Goal: Task Accomplishment & Management: Use online tool/utility

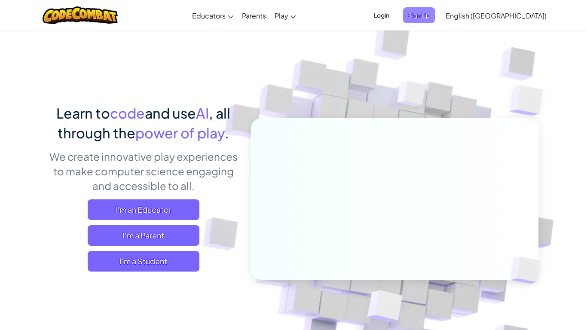
click at [435, 15] on span "Sign Up" at bounding box center [419, 15] width 32 height 16
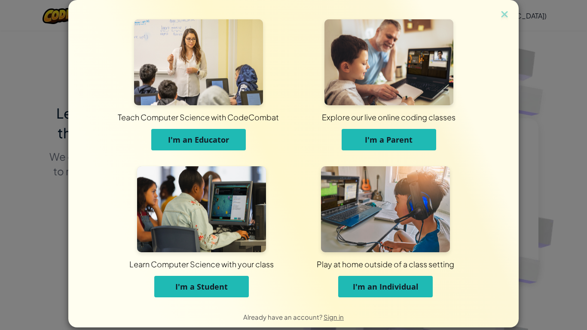
click at [384, 287] on span "I'm an Individual" at bounding box center [386, 287] width 66 height 10
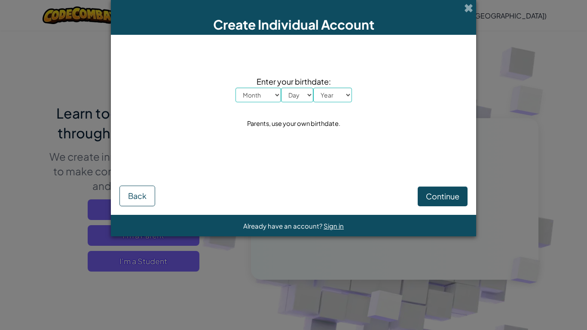
click at [256, 93] on select "Month January February March April May June July August September October Novem…" at bounding box center [259, 95] width 46 height 15
select select "6"
click at [236, 88] on select "Month January February March April May June July August September October Novem…" at bounding box center [259, 95] width 46 height 15
click at [303, 98] on select "Day 1 2 3 4 5 6 7 8 9 10 11 12 13 14 15 16 17 18 19 20 21 22 23 24 25 26 27 28 …" at bounding box center [297, 95] width 32 height 15
select select "2"
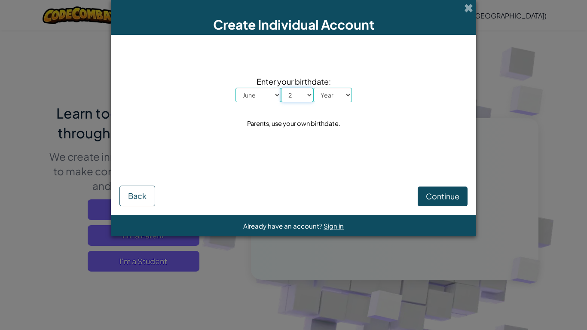
click at [281, 88] on select "Day 1 2 3 4 5 6 7 8 9 10 11 12 13 14 15 16 17 18 19 20 21 22 23 24 25 26 27 28 …" at bounding box center [297, 95] width 32 height 15
click at [331, 99] on select "Year [DATE] 2024 2023 2022 2021 2020 2019 2018 2017 2016 2015 2014 2013 2012 20…" at bounding box center [332, 95] width 39 height 15
select select "1996"
click at [313, 88] on select "Year [DATE] 2024 2023 2022 2021 2020 2019 2018 2017 2016 2015 2014 2013 2012 20…" at bounding box center [332, 95] width 39 height 15
click at [432, 193] on span "Continue" at bounding box center [443, 196] width 34 height 10
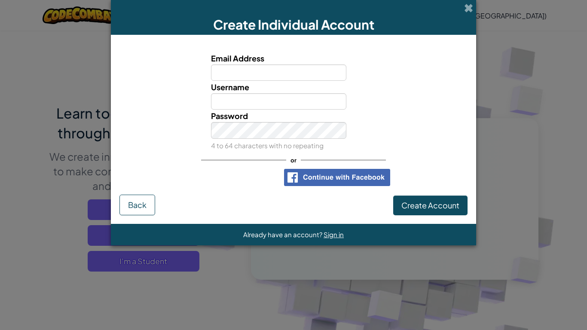
click at [469, 14] on div "Create Individual Account" at bounding box center [293, 17] width 365 height 35
click at [469, 12] on span at bounding box center [468, 7] width 9 height 9
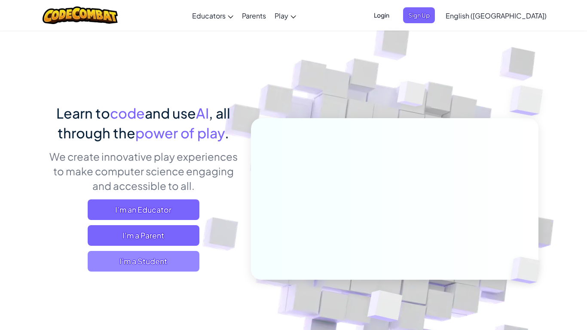
click at [174, 260] on span "I'm a Student" at bounding box center [144, 261] width 112 height 21
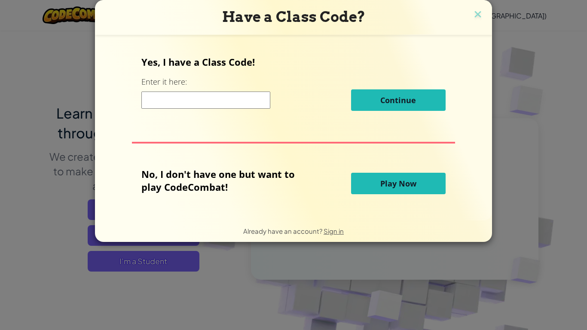
click at [255, 102] on input at bounding box center [205, 100] width 129 height 17
click at [377, 179] on button "Play Now" at bounding box center [398, 183] width 95 height 21
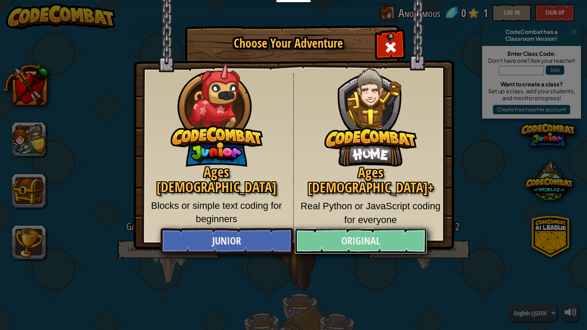
click at [414, 234] on link "Original" at bounding box center [360, 241] width 132 height 26
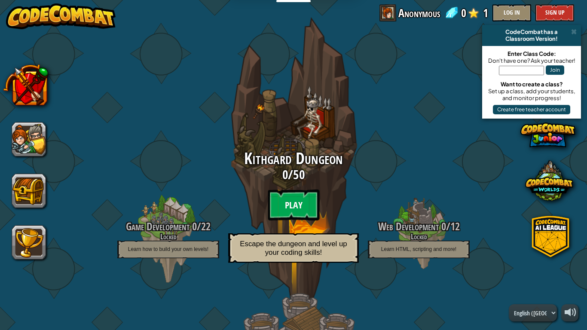
click at [304, 205] on btn "Play" at bounding box center [294, 205] width 52 height 31
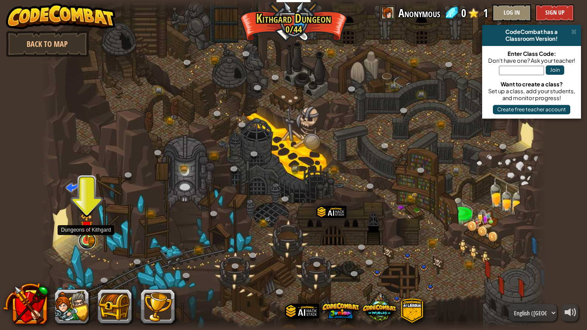
click at [87, 243] on link at bounding box center [87, 240] width 17 height 17
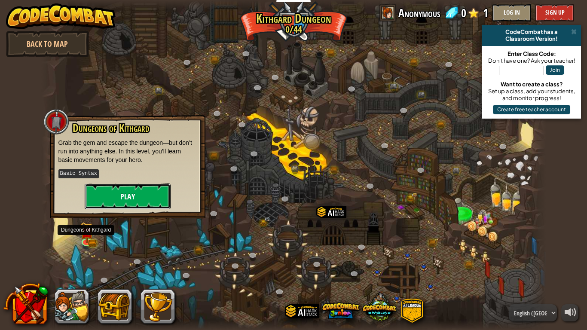
click at [157, 198] on button "Play" at bounding box center [128, 197] width 86 height 26
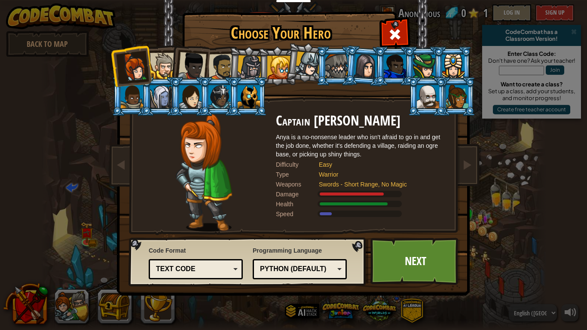
click at [163, 61] on div at bounding box center [163, 66] width 26 height 26
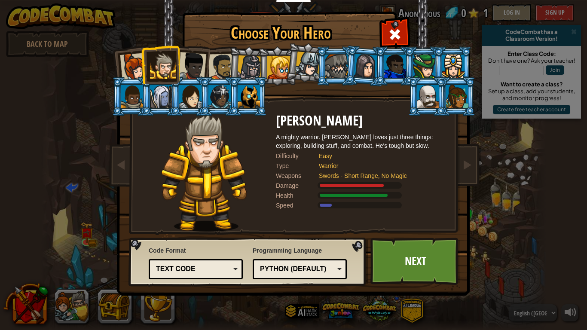
click at [136, 62] on div at bounding box center [134, 67] width 28 height 28
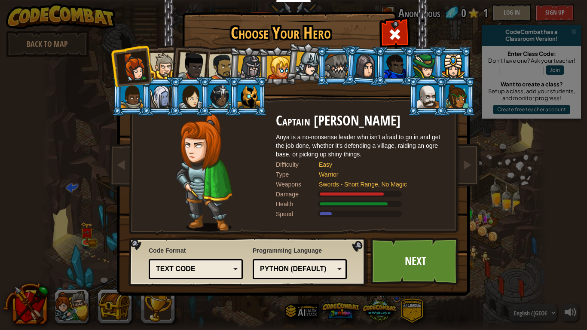
click at [194, 58] on div at bounding box center [192, 66] width 28 height 28
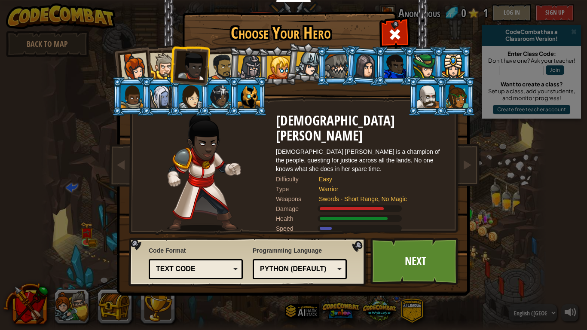
click at [231, 63] on li at bounding box center [248, 66] width 41 height 41
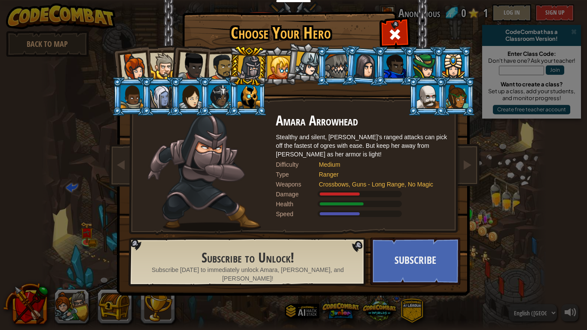
click at [312, 72] on div at bounding box center [307, 64] width 25 height 25
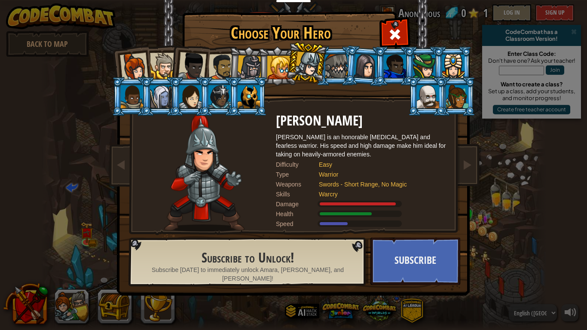
click at [418, 96] on div at bounding box center [428, 96] width 22 height 23
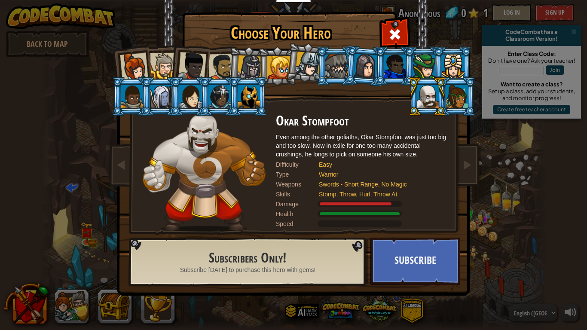
click at [250, 98] on div at bounding box center [249, 96] width 22 height 23
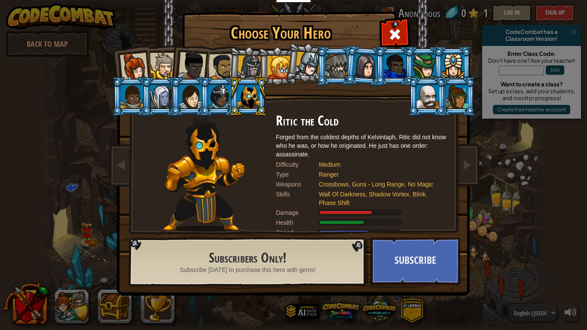
click at [432, 100] on div at bounding box center [428, 96] width 22 height 23
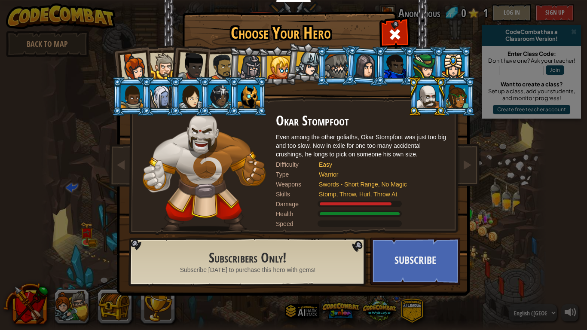
click at [305, 64] on div at bounding box center [307, 64] width 25 height 25
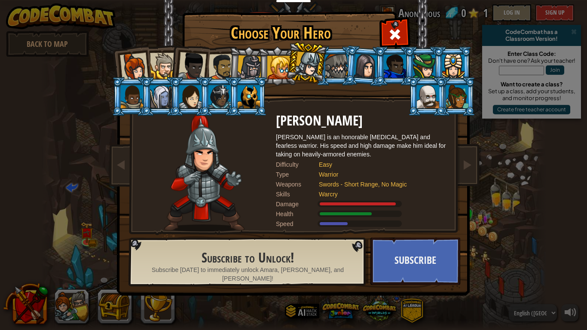
click at [264, 64] on li at bounding box center [277, 65] width 39 height 39
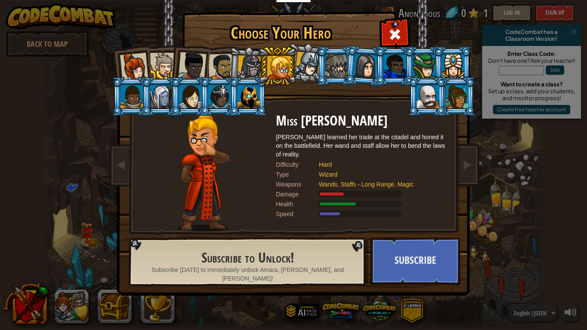
click at [254, 64] on div at bounding box center [249, 67] width 25 height 25
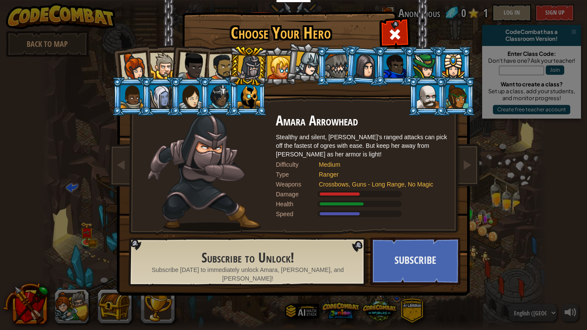
click at [226, 64] on div at bounding box center [221, 67] width 27 height 27
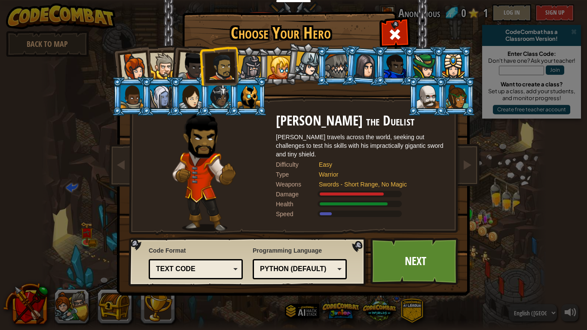
click at [204, 63] on li at bounding box center [219, 66] width 40 height 40
click at [182, 69] on div at bounding box center [192, 66] width 28 height 28
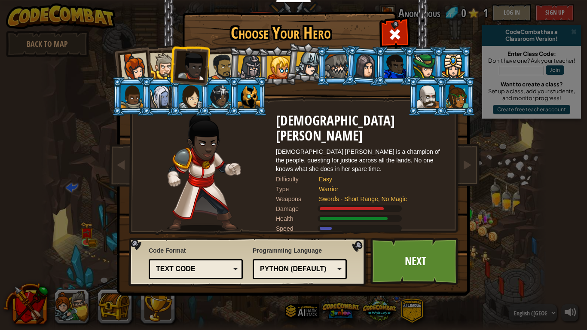
click at [168, 65] on div at bounding box center [163, 66] width 26 height 26
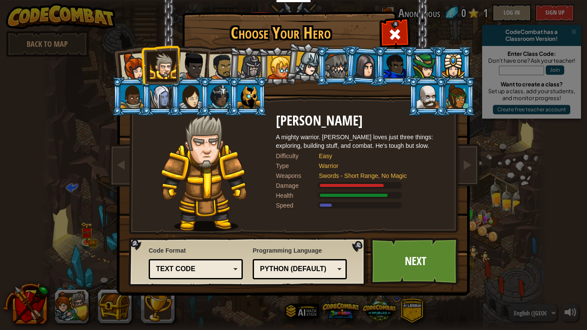
click at [135, 64] on div at bounding box center [134, 67] width 28 height 28
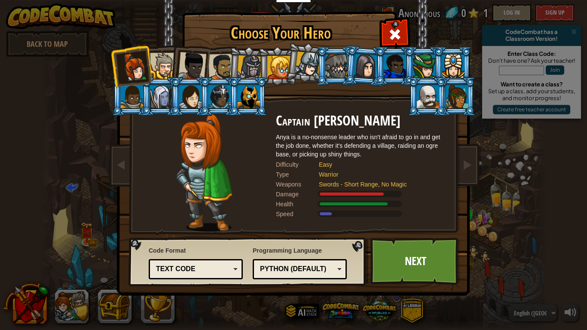
click at [251, 61] on div at bounding box center [249, 67] width 25 height 25
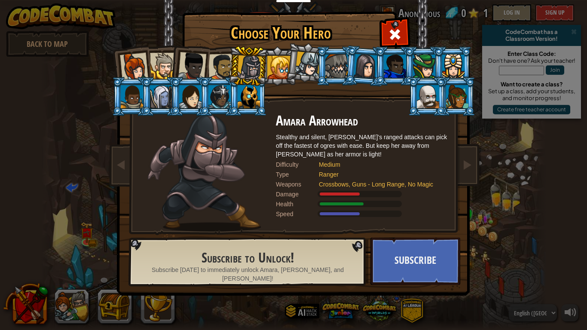
click at [233, 59] on li at bounding box center [248, 66] width 41 height 41
click at [225, 61] on div at bounding box center [221, 67] width 27 height 27
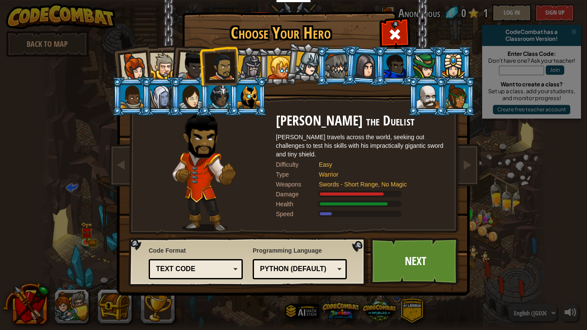
click at [248, 64] on div at bounding box center [249, 67] width 25 height 25
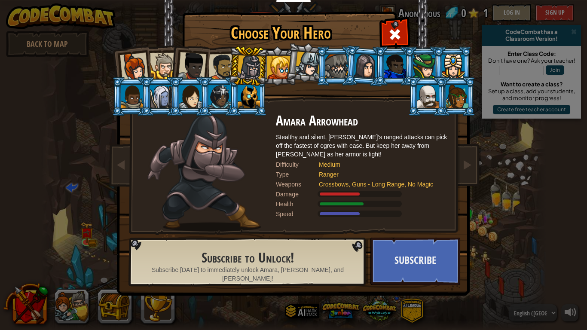
click at [220, 72] on div at bounding box center [221, 67] width 27 height 27
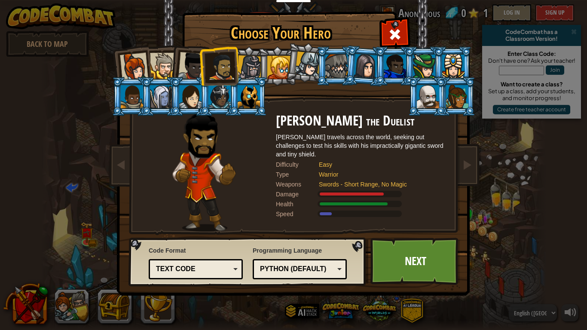
click at [302, 72] on div at bounding box center [307, 64] width 25 height 25
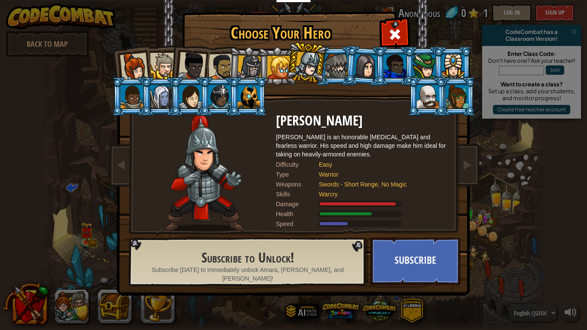
click at [252, 71] on div at bounding box center [249, 67] width 25 height 25
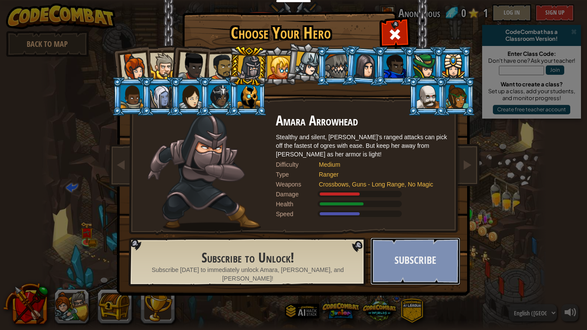
click at [420, 277] on button "Subscribe" at bounding box center [416, 261] width 90 height 47
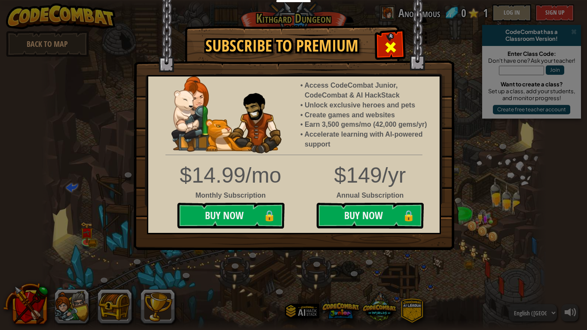
click at [383, 44] on div at bounding box center [390, 46] width 27 height 27
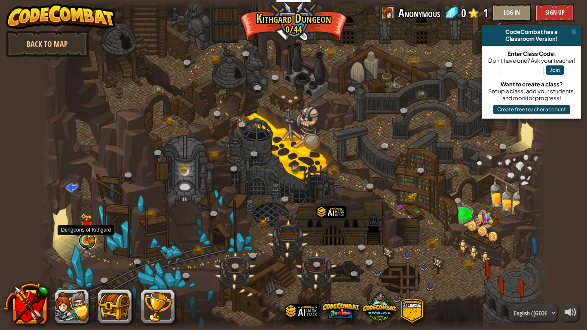
click at [89, 244] on link at bounding box center [87, 240] width 17 height 17
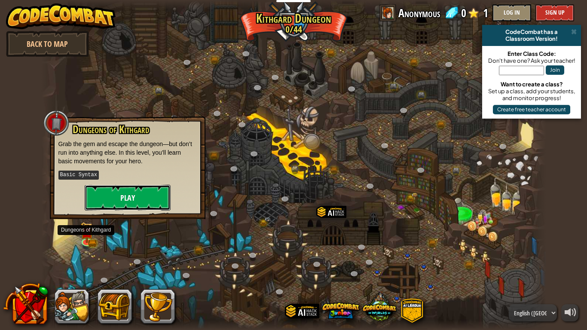
click at [117, 204] on button "Play" at bounding box center [128, 198] width 86 height 26
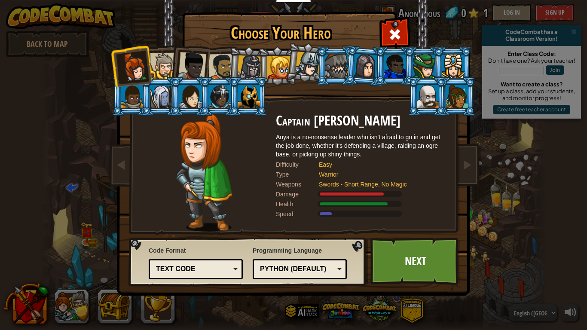
click at [169, 67] on div at bounding box center [163, 66] width 26 height 26
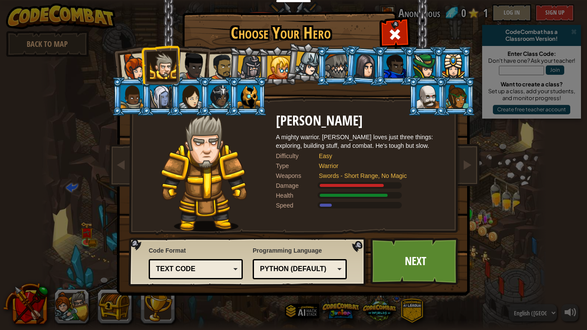
click at [195, 64] on div at bounding box center [192, 66] width 28 height 28
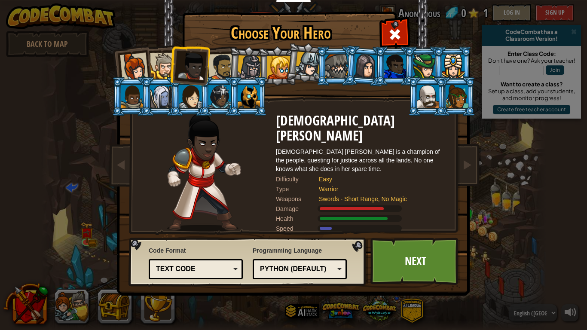
click at [221, 63] on div at bounding box center [221, 67] width 27 height 27
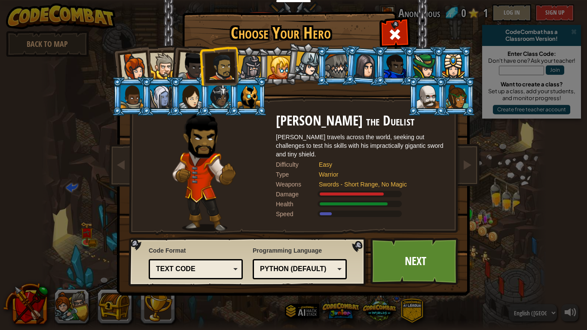
click at [199, 61] on div at bounding box center [192, 66] width 28 height 28
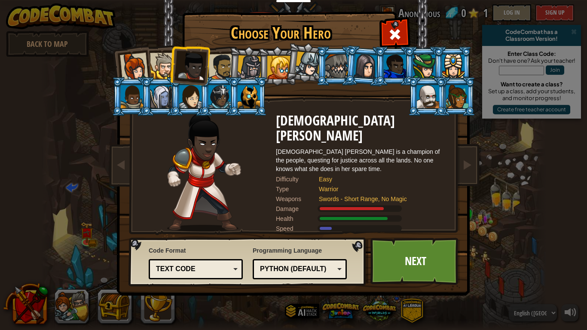
click at [214, 63] on div at bounding box center [221, 67] width 27 height 27
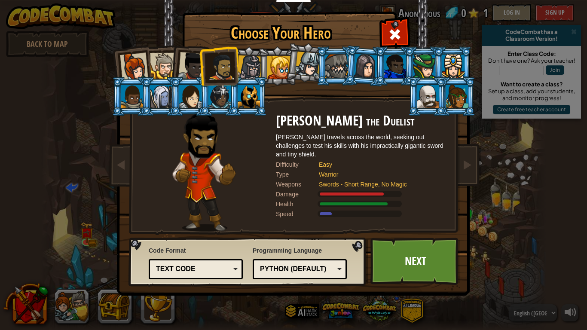
click at [193, 64] on div at bounding box center [192, 66] width 28 height 28
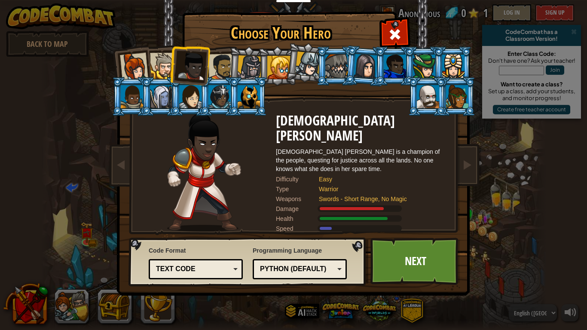
click at [162, 61] on div at bounding box center [163, 66] width 26 height 26
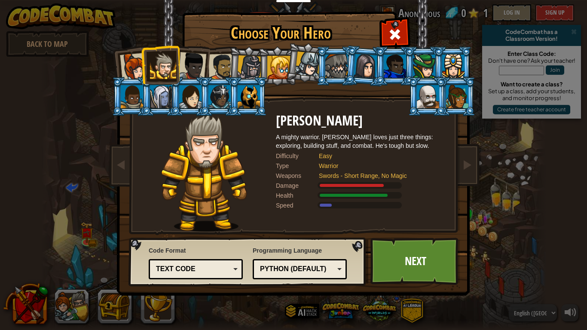
click at [128, 62] on div at bounding box center [134, 67] width 28 height 28
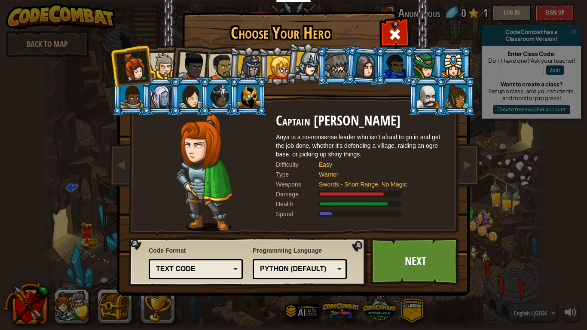
click at [156, 67] on div at bounding box center [163, 66] width 26 height 26
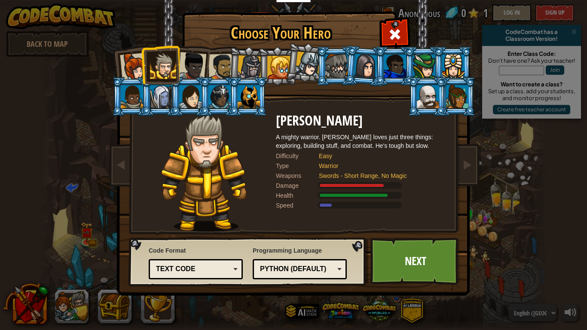
click at [174, 268] on div "Text code" at bounding box center [193, 269] width 74 height 10
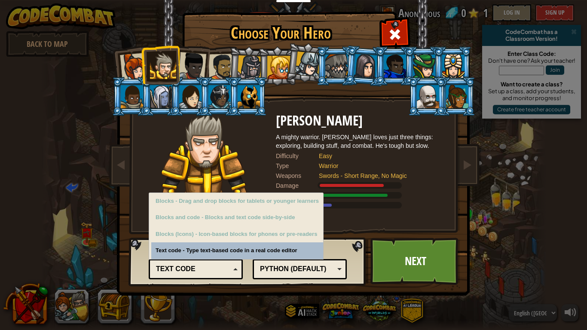
click at [273, 267] on div "Python (Default)" at bounding box center [297, 269] width 74 height 10
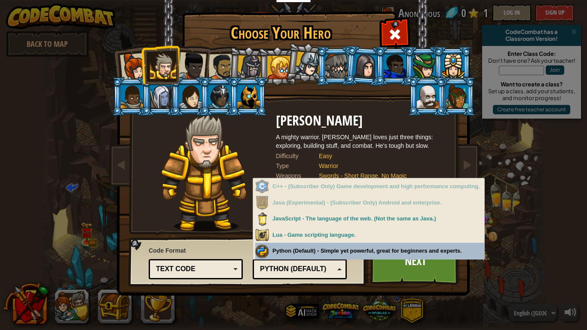
click at [360, 267] on div "Code Format Text code Blocks and code Blocks Blocks (Icons) Text code Blocks - …" at bounding box center [248, 262] width 233 height 44
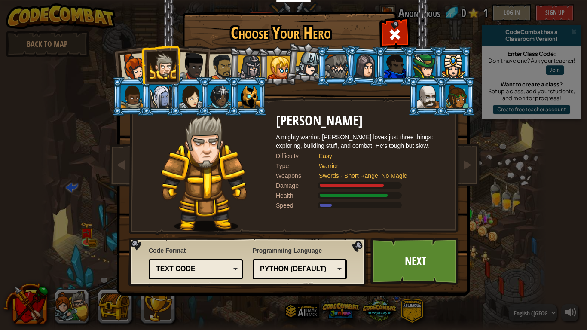
click at [337, 271] on div "Python (Default)" at bounding box center [299, 269] width 83 height 13
click at [421, 268] on link "Next" at bounding box center [416, 261] width 90 height 47
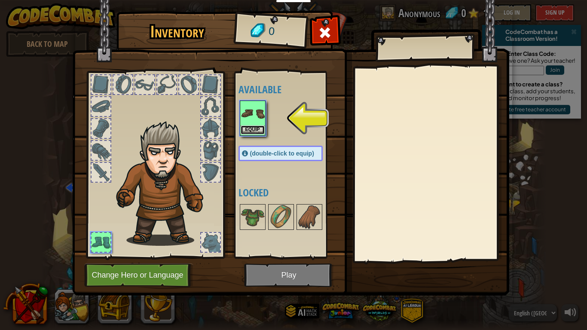
click at [249, 130] on button "Equip" at bounding box center [253, 130] width 24 height 9
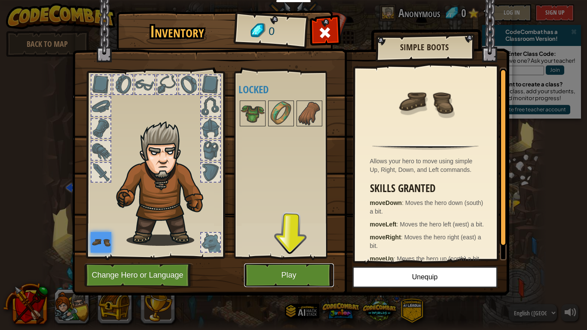
click at [299, 281] on button "Play" at bounding box center [289, 276] width 90 height 24
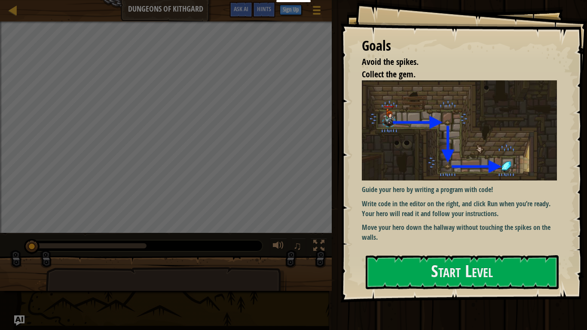
click at [473, 186] on p "Guide your hero by writing a program with code!" at bounding box center [459, 190] width 195 height 10
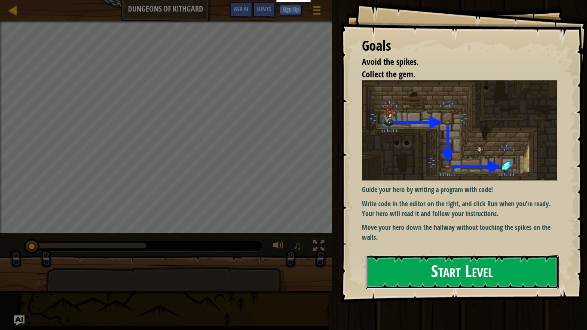
click at [477, 260] on button "Start Level" at bounding box center [462, 272] width 193 height 34
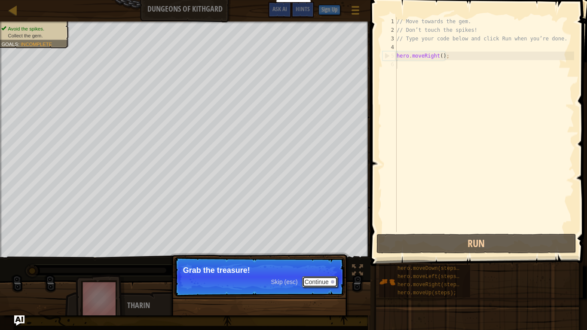
click at [324, 287] on button "Continue" at bounding box center [320, 281] width 36 height 11
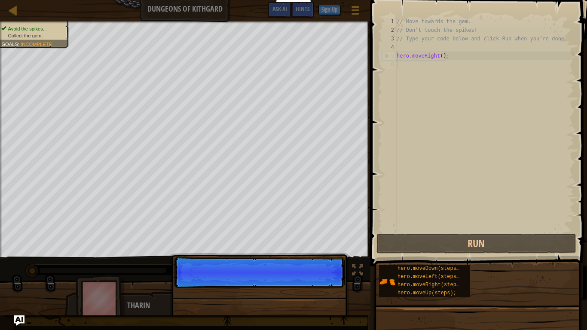
scroll to position [4, 0]
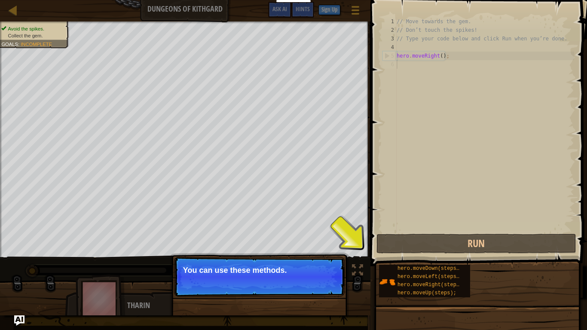
click at [291, 255] on div "Skip (esc) Continue You can use these methods." at bounding box center [259, 316] width 179 height 127
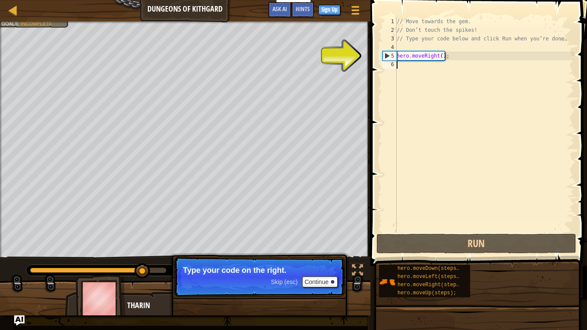
click at [440, 60] on div "// Move towards the gem. // Don’t touch the spikes! // Type your code below and…" at bounding box center [484, 133] width 179 height 232
click at [441, 58] on div "// Move towards the gem. // Don’t touch the spikes! // Type your code below and…" at bounding box center [484, 133] width 179 height 232
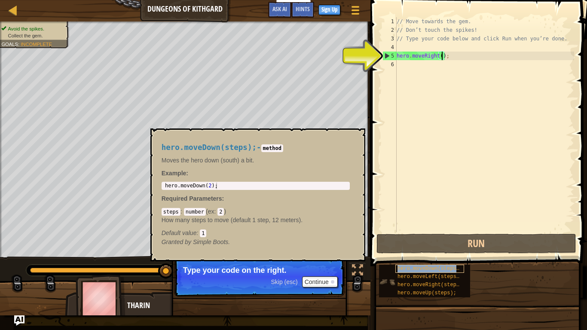
click at [427, 267] on span "hero.moveDown(steps);" at bounding box center [430, 269] width 65 height 6
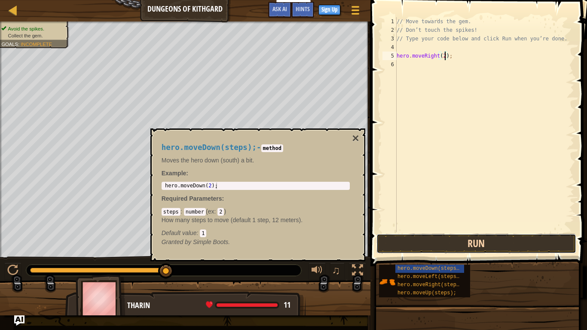
click at [457, 246] on button "Run" at bounding box center [477, 244] width 200 height 20
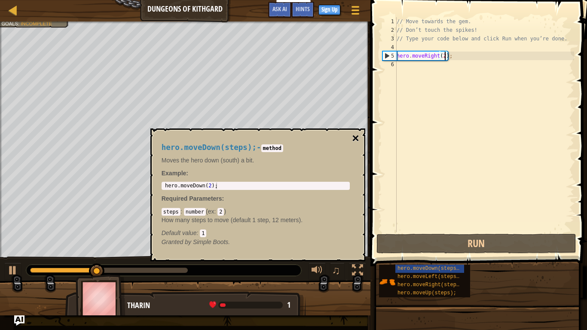
click at [355, 140] on button "×" at bounding box center [355, 138] width 7 height 12
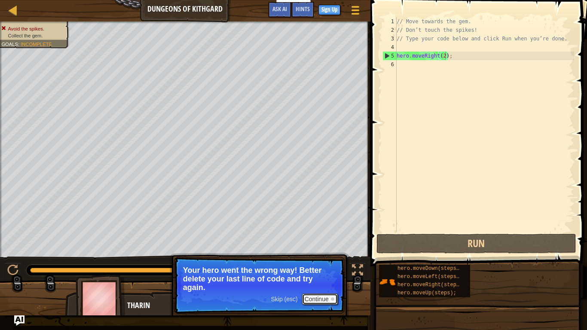
click at [308, 298] on button "Continue" at bounding box center [320, 299] width 36 height 11
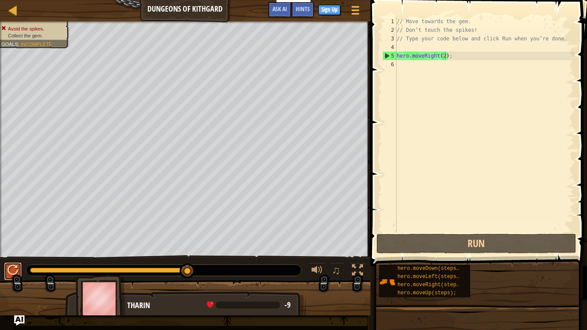
click at [16, 274] on div at bounding box center [12, 270] width 11 height 11
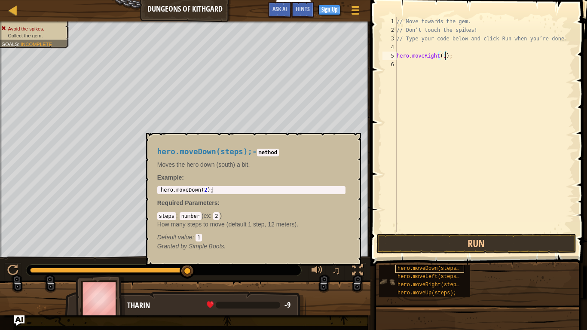
type textarea "hero.moveRight(1);"
click at [412, 270] on span "hero.moveDown(steps);" at bounding box center [430, 269] width 65 height 6
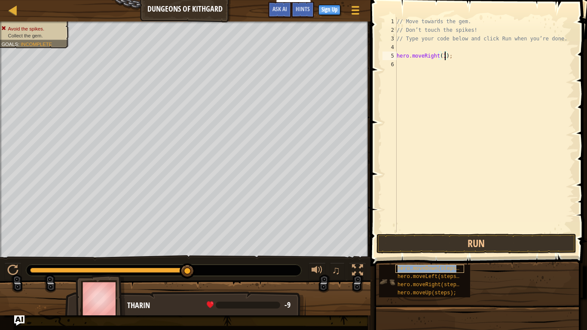
click at [412, 270] on span "hero.moveDown(steps);" at bounding box center [430, 269] width 65 height 6
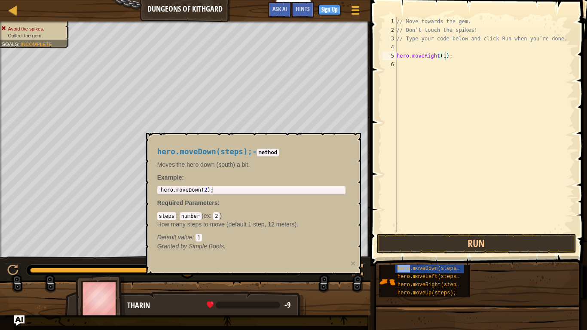
drag, startPoint x: 412, startPoint y: 270, endPoint x: 416, endPoint y: 187, distance: 82.2
click at [416, 187] on div "Hints hero.moveRight(1); 1 2 3 4 5 6 // Move towards the gem. // Don’t touch th…" at bounding box center [477, 163] width 219 height 326
click at [407, 67] on div "// Move towards the gem. // Don’t touch the spikes! // Type your code below and…" at bounding box center [484, 133] width 179 height 232
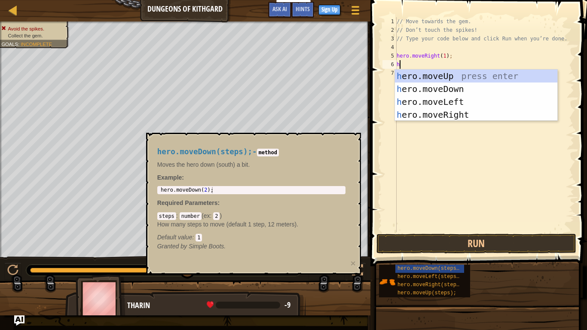
type textarea "her"
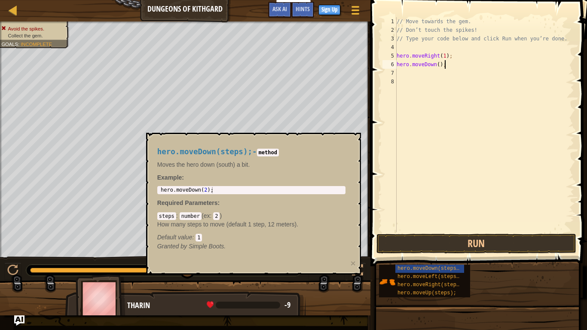
click at [467, 65] on div "// Move towards the gem. // Don’t touch the spikes! // Type your code below and…" at bounding box center [484, 133] width 179 height 232
click at [439, 66] on div "// Move towards the gem. // Don’t touch the spikes! // Type your code below and…" at bounding box center [484, 133] width 179 height 232
type textarea "hero.moveDown(1);"
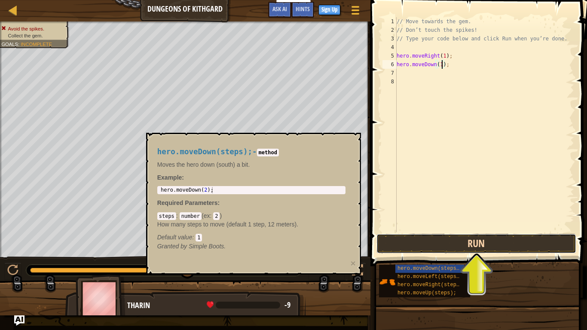
click at [499, 241] on button "Run" at bounding box center [477, 244] width 200 height 20
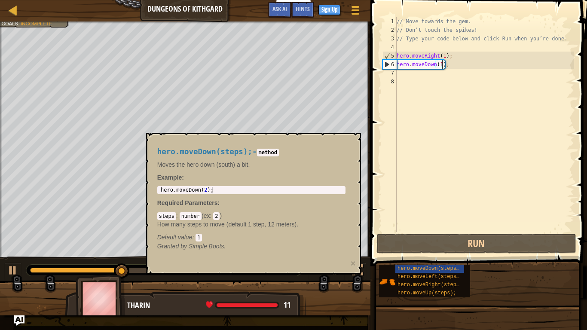
click at [292, 270] on div "hero.moveDown(steps); - method Moves the hero down (south) a bit. Example : 1 h…" at bounding box center [253, 204] width 215 height 142
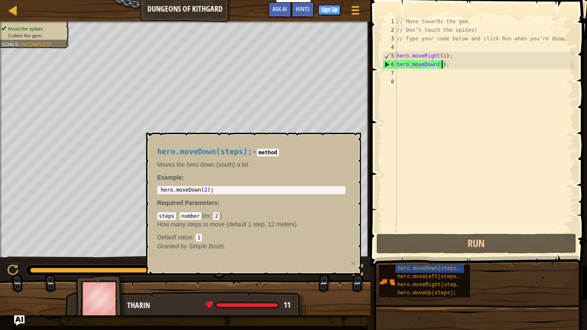
click at [448, 81] on div "// Move towards the gem. // Don’t touch the spikes! // Type your code below and…" at bounding box center [484, 133] width 179 height 232
click at [444, 72] on div "// Move towards the gem. // Don’t touch the spikes! // Type your code below and…" at bounding box center [484, 133] width 179 height 232
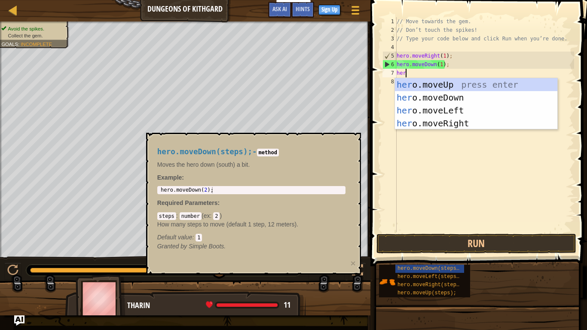
type textarea "hero"
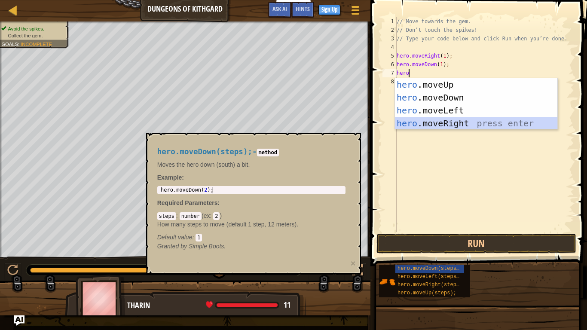
click at [488, 117] on div "hero .moveUp press enter hero .moveDown press enter hero .moveLeft press enter …" at bounding box center [476, 116] width 162 height 77
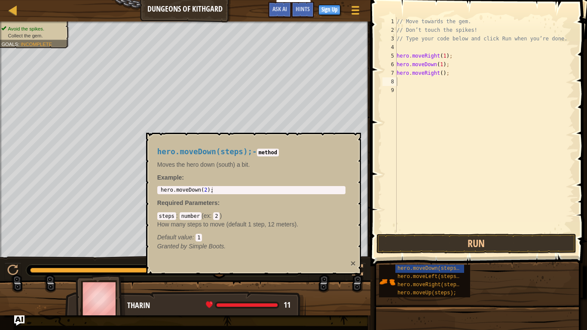
click at [352, 263] on button "×" at bounding box center [352, 263] width 5 height 9
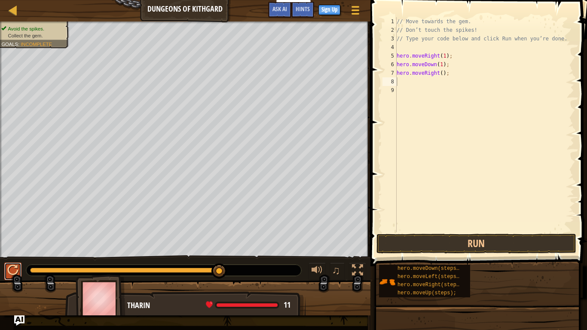
click at [15, 265] on div at bounding box center [12, 270] width 11 height 11
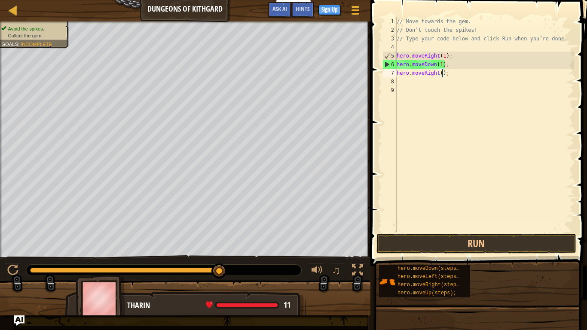
click at [441, 71] on div "// Move towards the gem. // Don’t touch the spikes! // Type your code below and…" at bounding box center [484, 133] width 179 height 232
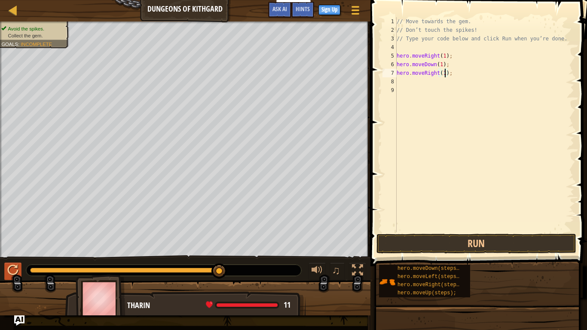
type textarea "hero.moveRight(1);"
click at [17, 273] on div at bounding box center [12, 270] width 11 height 11
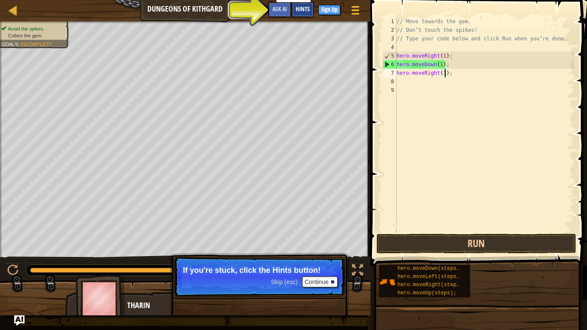
click at [299, 9] on span "Hints" at bounding box center [303, 9] width 14 height 8
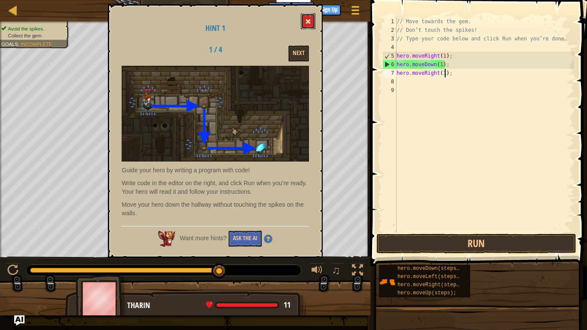
click at [308, 22] on span at bounding box center [308, 21] width 6 height 6
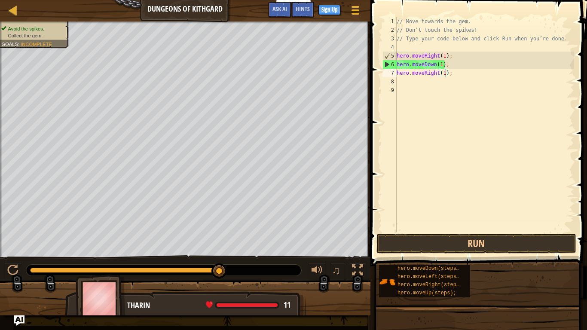
click at [511, 138] on div "// Move towards the gem. // Don’t touch the spikes! // Type your code below and…" at bounding box center [484, 133] width 179 height 232
click at [478, 65] on div "// Move towards the gem. // Don’t touch the spikes! // Type your code below and…" at bounding box center [484, 133] width 179 height 232
type textarea "hero.moveDown(1);"
click at [520, 247] on button "Run" at bounding box center [477, 244] width 200 height 20
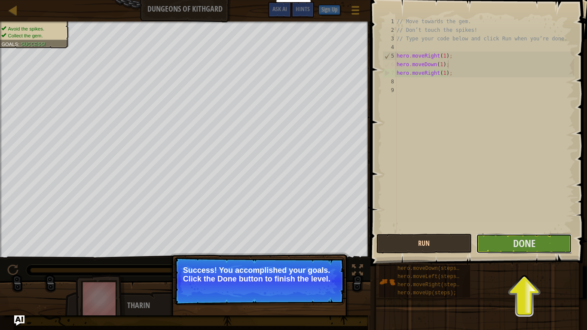
click at [520, 247] on span "Done" at bounding box center [524, 243] width 22 height 14
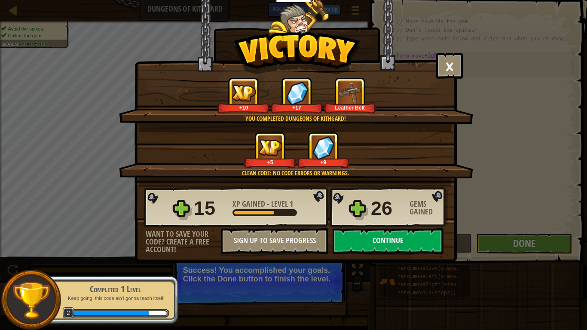
click at [405, 241] on button "Continue" at bounding box center [388, 241] width 111 height 26
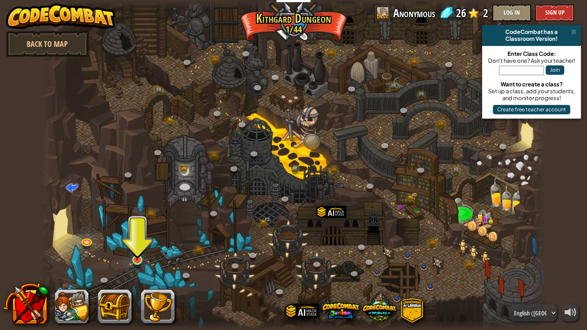
click at [141, 259] on img at bounding box center [137, 245] width 13 height 29
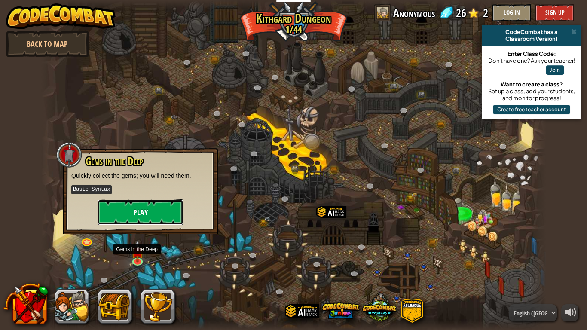
click at [113, 214] on button "Play" at bounding box center [141, 212] width 86 height 26
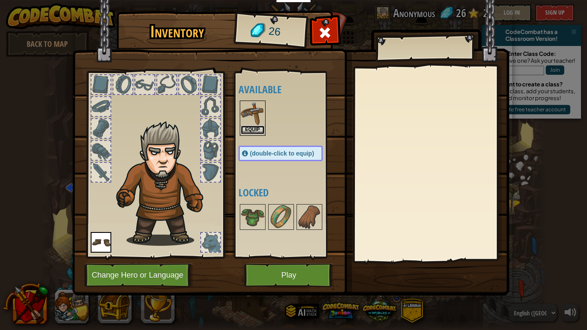
click at [250, 128] on button "Equip" at bounding box center [253, 130] width 24 height 9
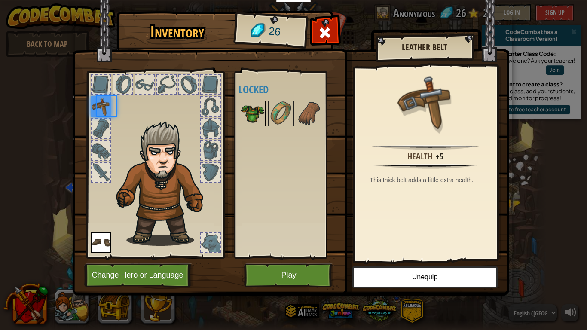
click at [250, 126] on div at bounding box center [253, 114] width 26 height 26
